Goal: Register for event/course

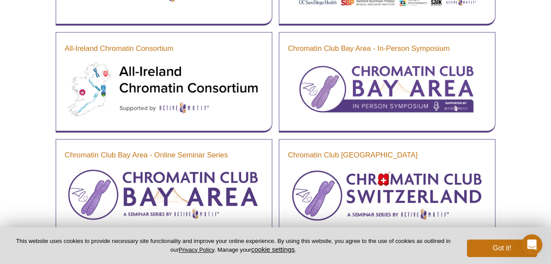
scroll to position [434, 0]
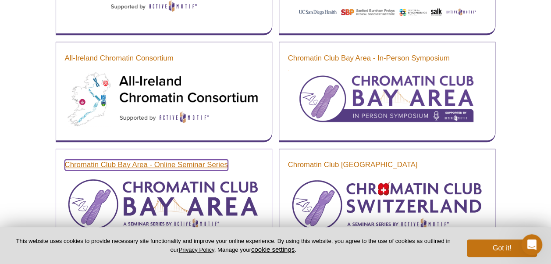
click at [153, 163] on link "Chromatin Club Bay Area - Online Seminar Series" at bounding box center [146, 165] width 163 height 11
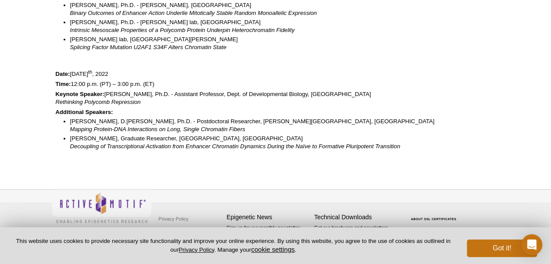
scroll to position [2040, 0]
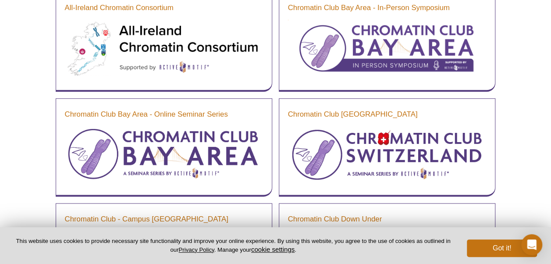
scroll to position [421, 0]
